Goal: Download file/media

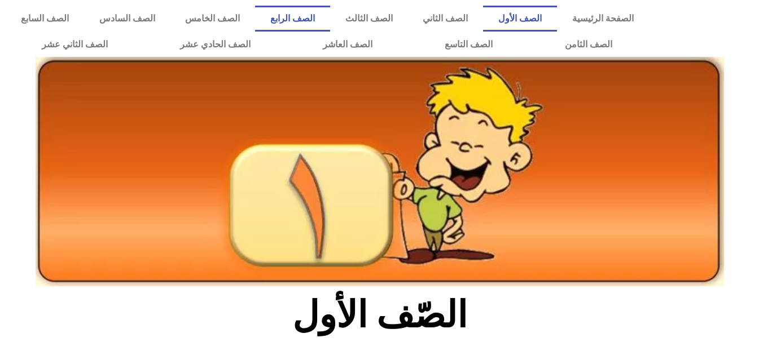
click at [330, 19] on link "الصف الرابع" at bounding box center [292, 19] width 75 height 26
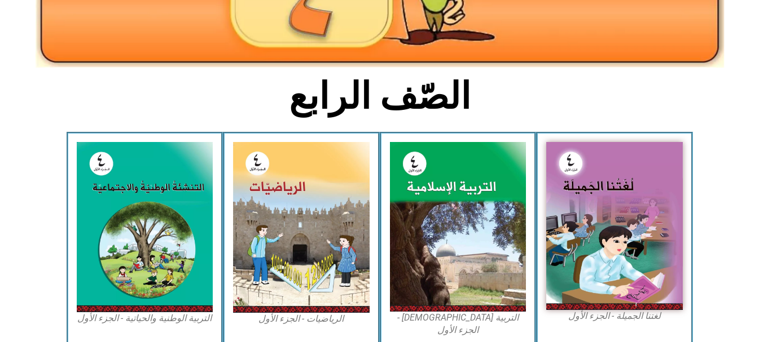
scroll to position [338, 0]
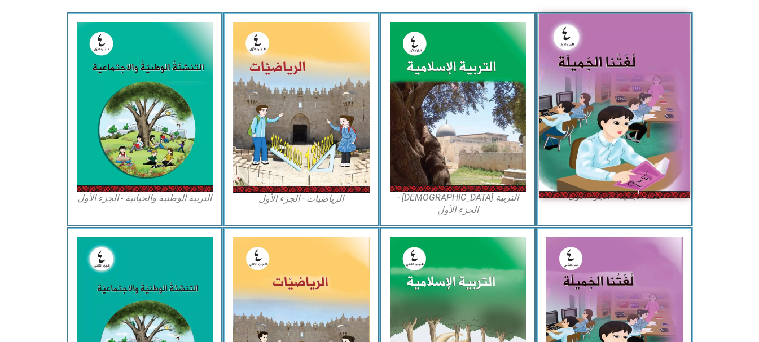
click at [638, 123] on img at bounding box center [614, 106] width 150 height 184
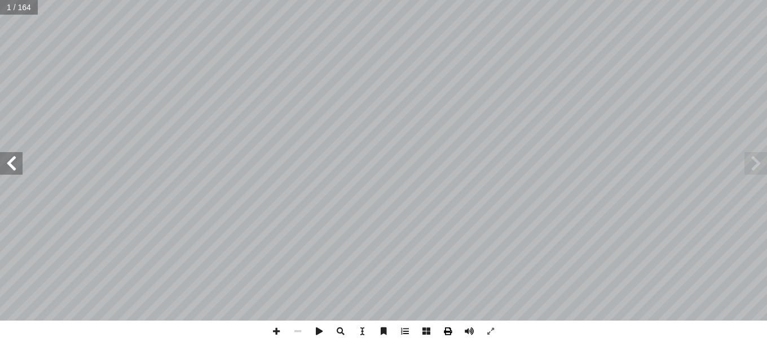
click at [450, 332] on span at bounding box center [447, 331] width 21 height 21
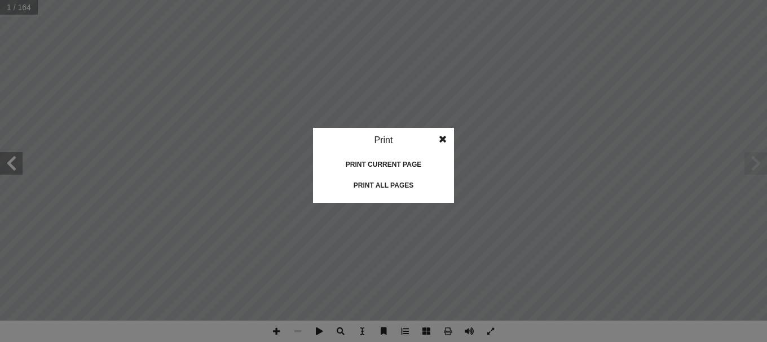
click at [386, 181] on div "Print all pages" at bounding box center [383, 186] width 113 height 18
